Goal: Find specific page/section: Find specific page/section

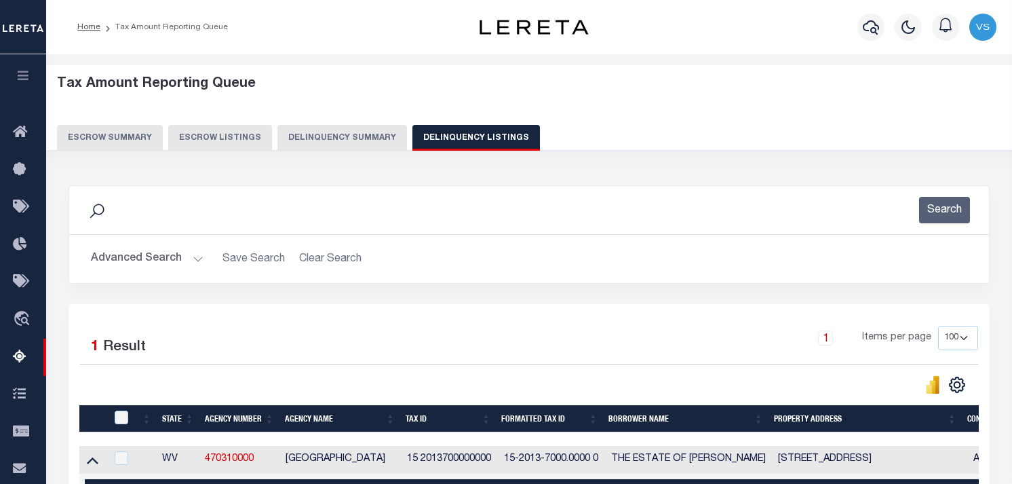
select select "100"
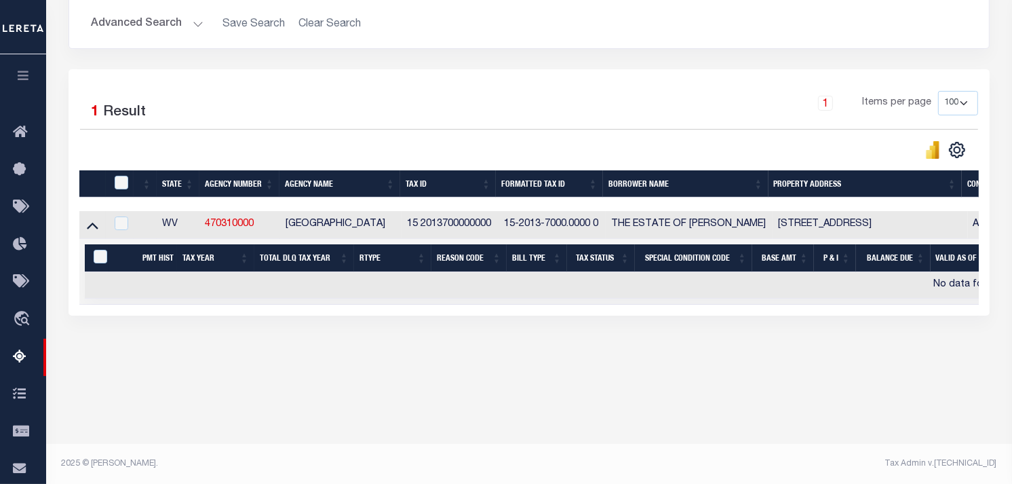
scroll to position [235, 0]
click at [174, 385] on div "Tax Amount Reporting Queue Escrow Summary Escrow Listings In" at bounding box center [529, 115] width 958 height 564
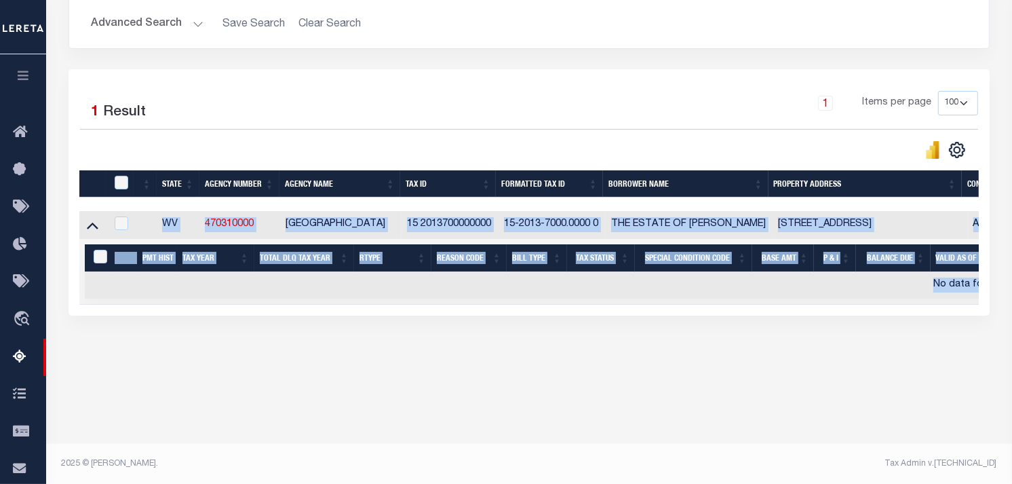
click at [174, 385] on div "Tax Amount Reporting Queue Escrow Summary Escrow Listings In" at bounding box center [529, 115] width 958 height 564
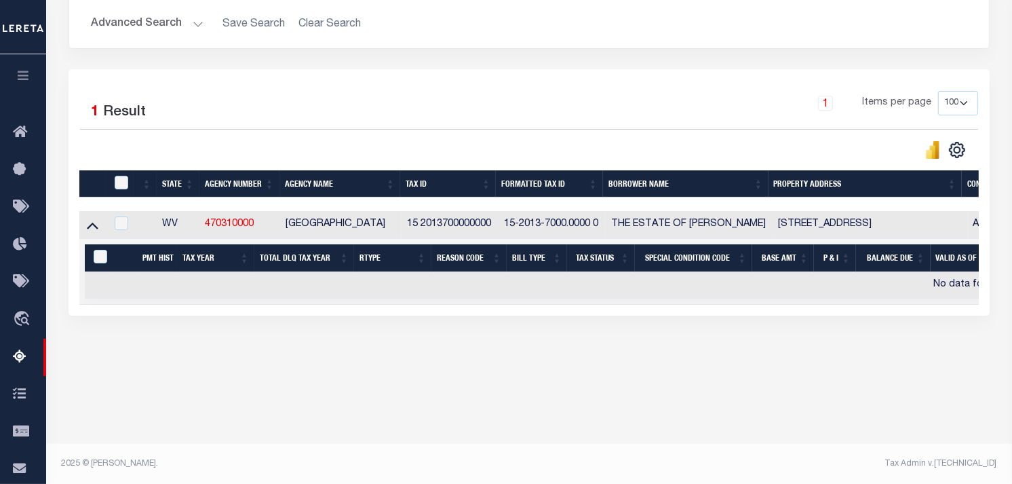
click at [174, 385] on div "Tax Amount Reporting Queue Escrow Summary Escrow Listings In" at bounding box center [529, 115] width 958 height 564
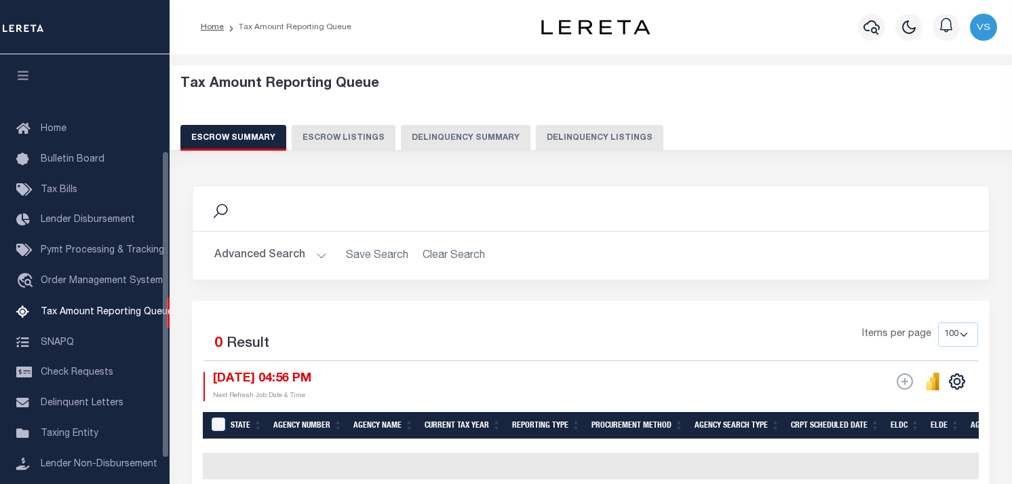
select select "100"
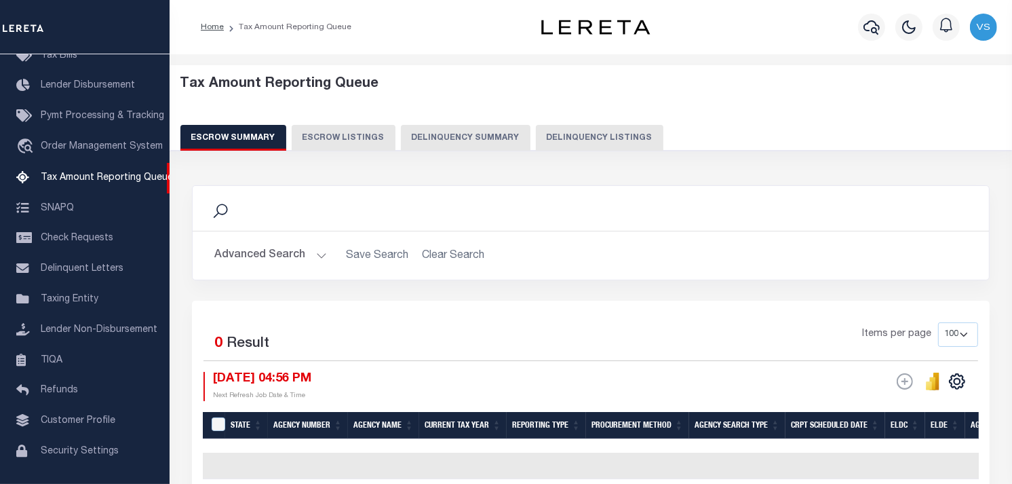
click at [580, 142] on button "Delinquency Listings" at bounding box center [600, 138] width 128 height 26
select select "100"
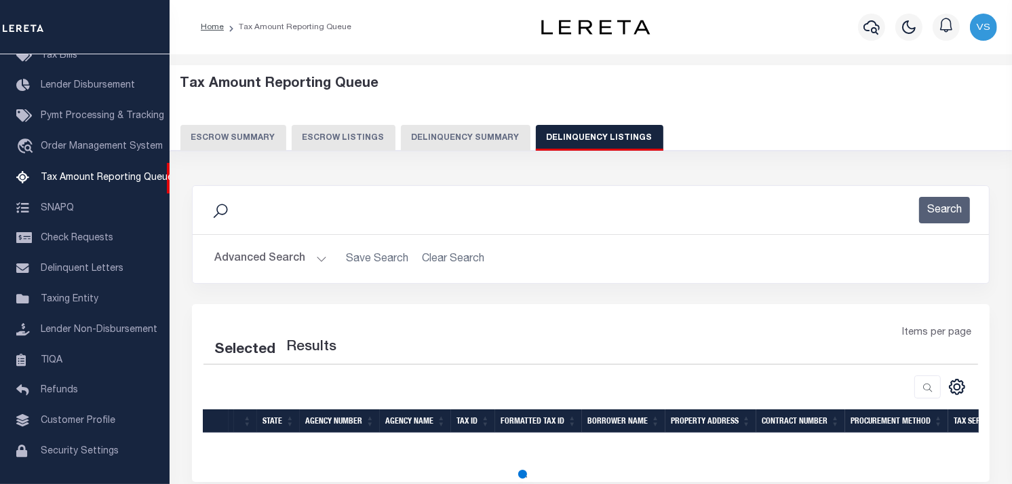
select select "100"
